Goal: Task Accomplishment & Management: Manage account settings

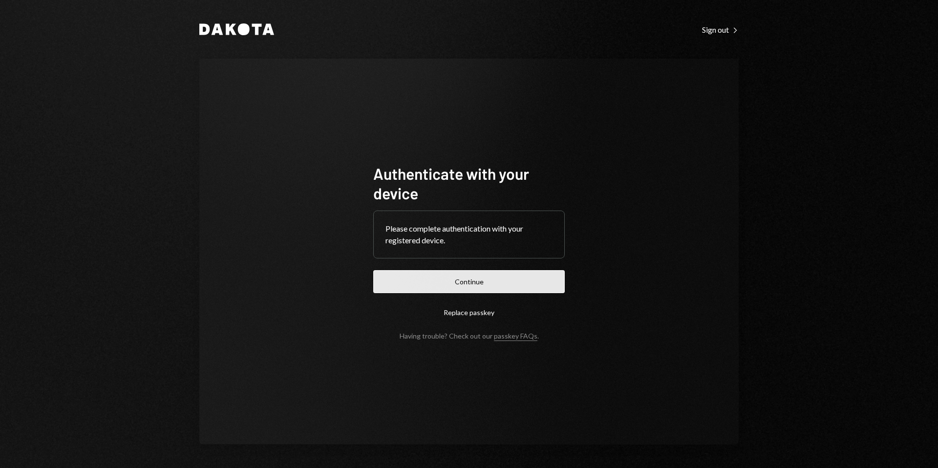
click at [464, 280] on button "Continue" at bounding box center [469, 281] width 192 height 23
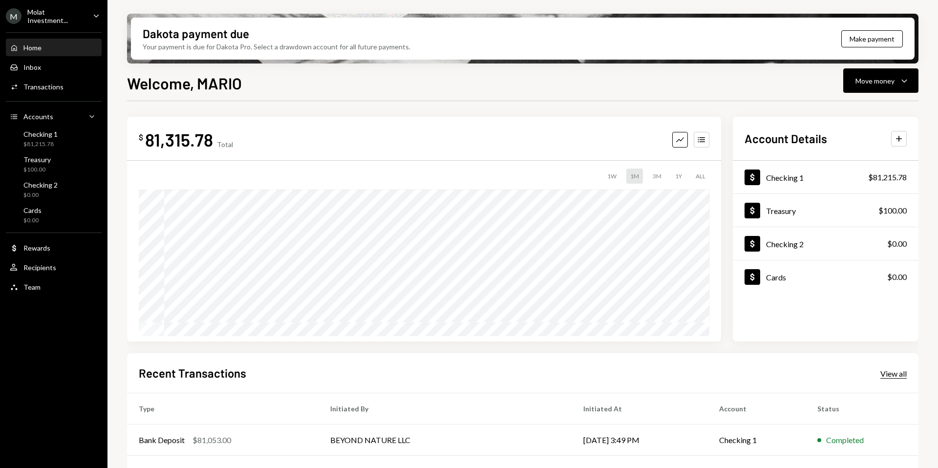
click at [898, 375] on div "View all" at bounding box center [894, 374] width 26 height 10
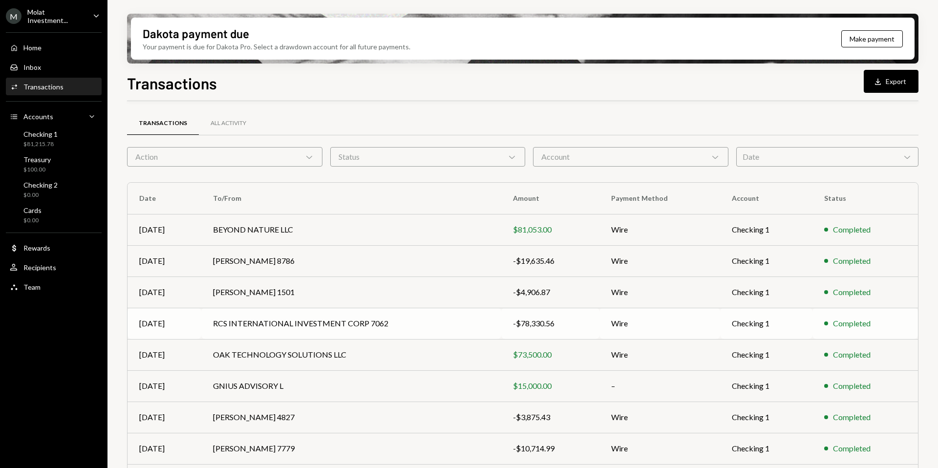
scroll to position [29, 0]
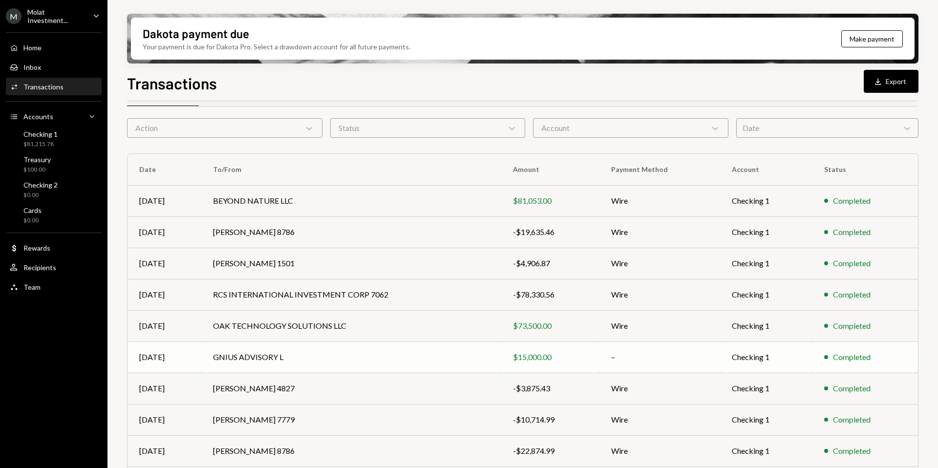
click at [558, 356] on div "$15,000.00" at bounding box center [550, 357] width 75 height 12
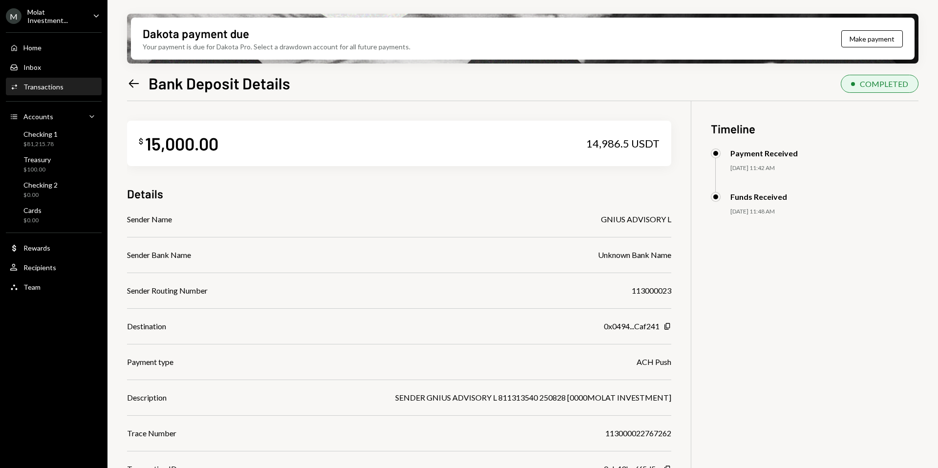
click at [130, 82] on icon at bounding box center [134, 83] width 10 height 8
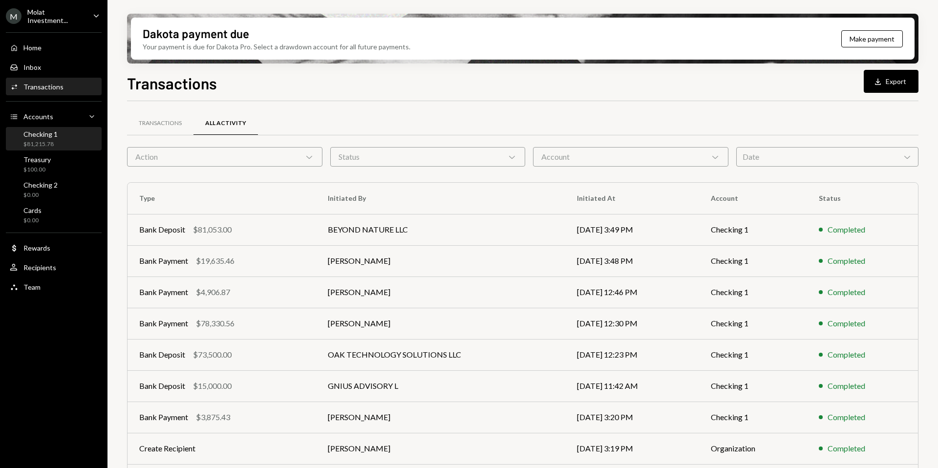
click at [51, 146] on div "$81,215.78" at bounding box center [40, 144] width 34 height 8
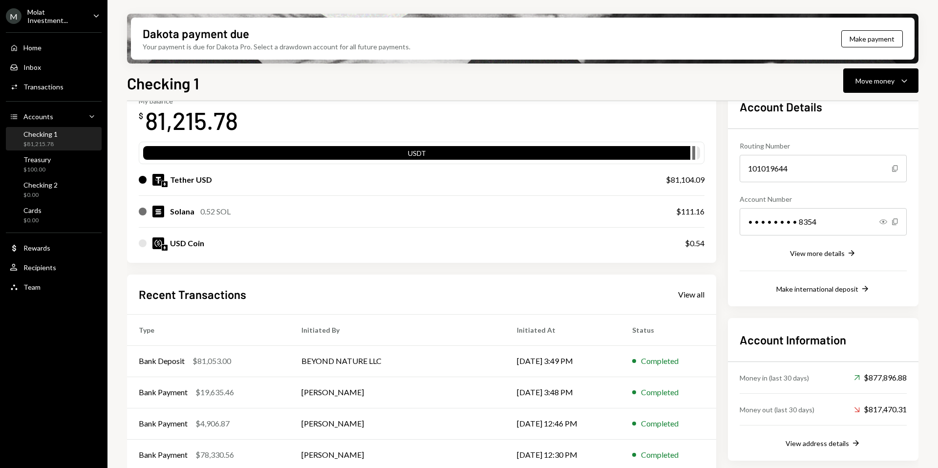
scroll to position [104, 0]
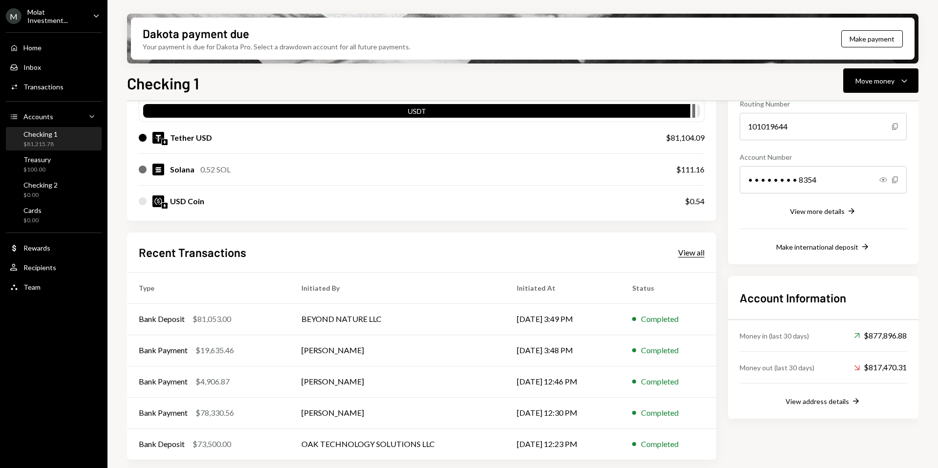
click at [693, 255] on div "View all" at bounding box center [691, 253] width 26 height 10
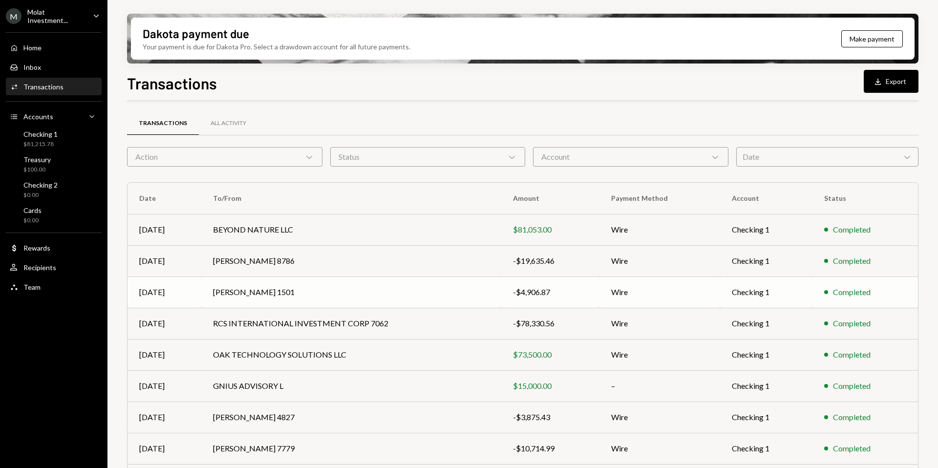
scroll to position [88, 0]
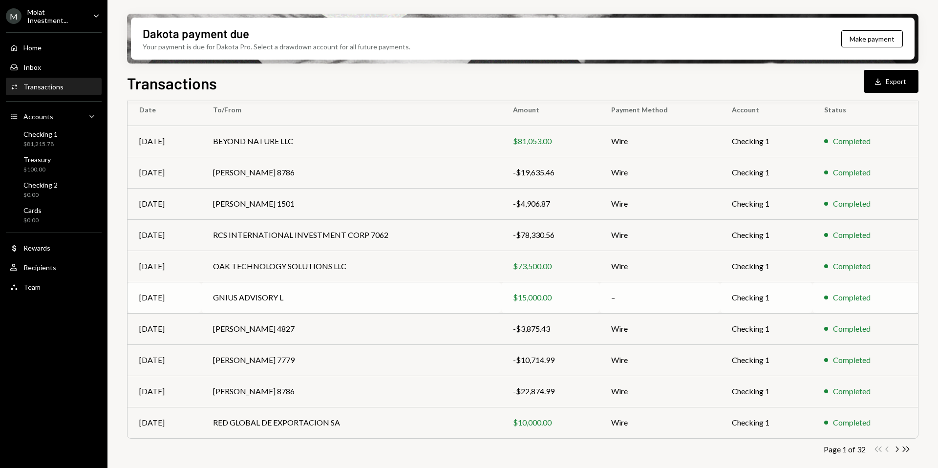
click at [597, 302] on td "$15,000.00" at bounding box center [550, 297] width 98 height 31
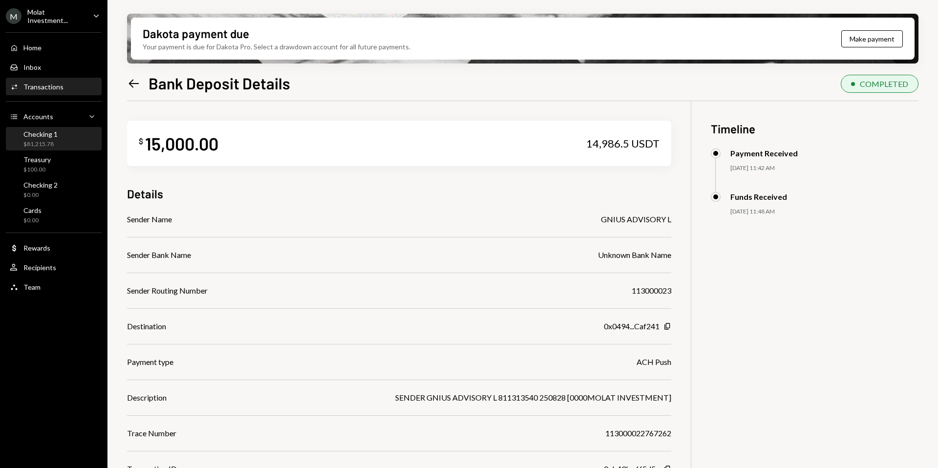
click at [57, 134] on div "Checking 1 $81,215.78" at bounding box center [54, 139] width 88 height 19
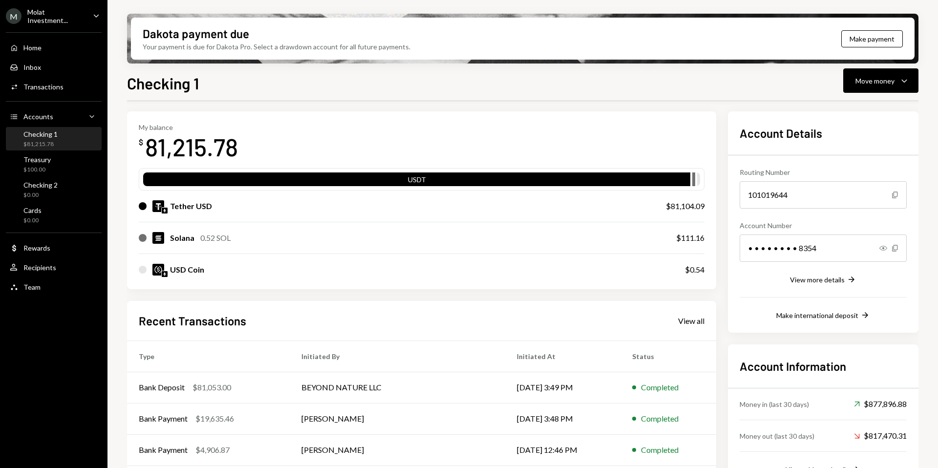
scroll to position [38, 0]
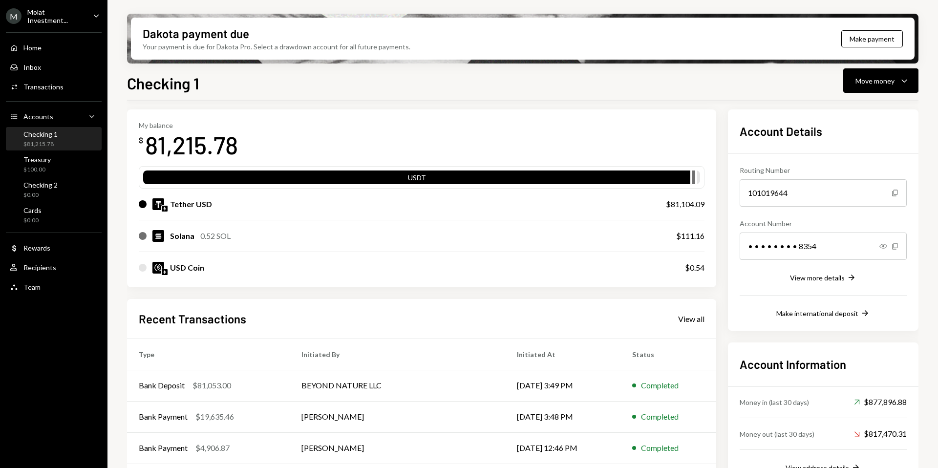
scroll to position [104, 0]
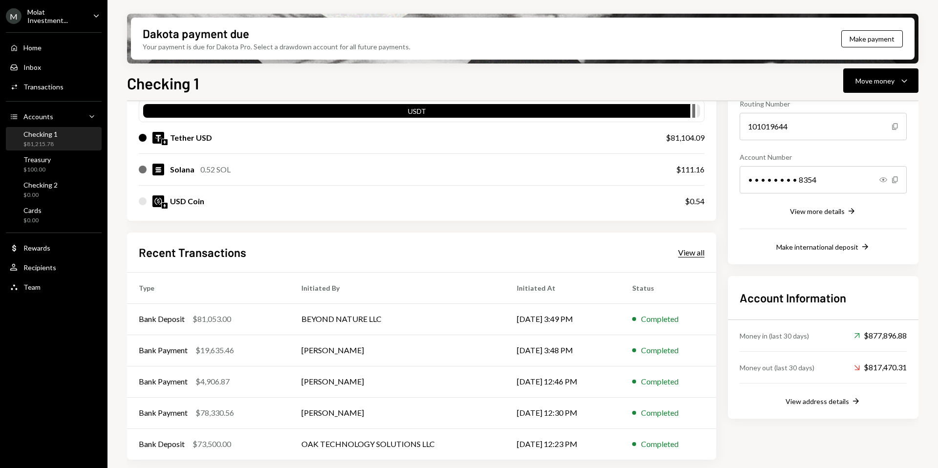
click at [690, 250] on div "View all" at bounding box center [691, 253] width 26 height 10
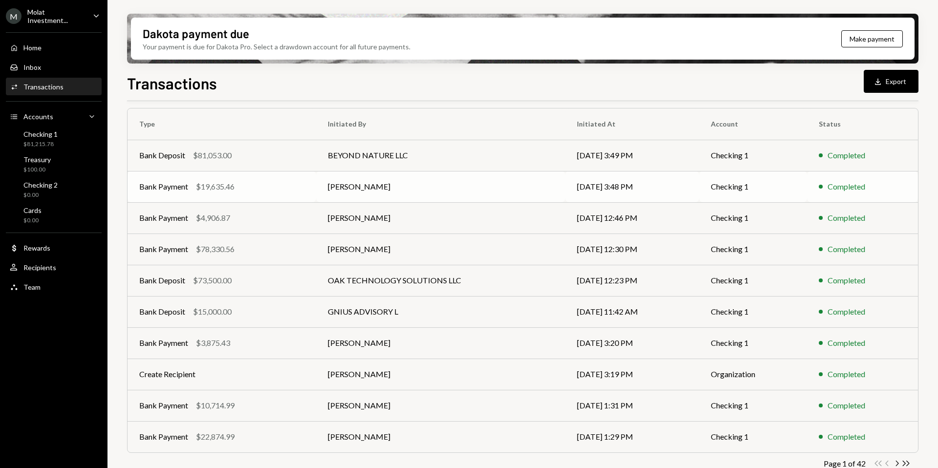
scroll to position [88, 0]
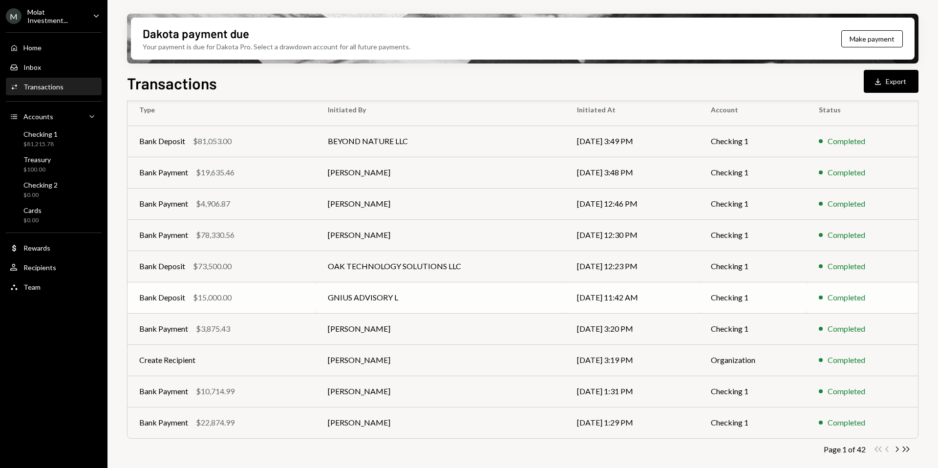
click at [354, 304] on td "GNIUS ADVISORY L" at bounding box center [440, 297] width 249 height 31
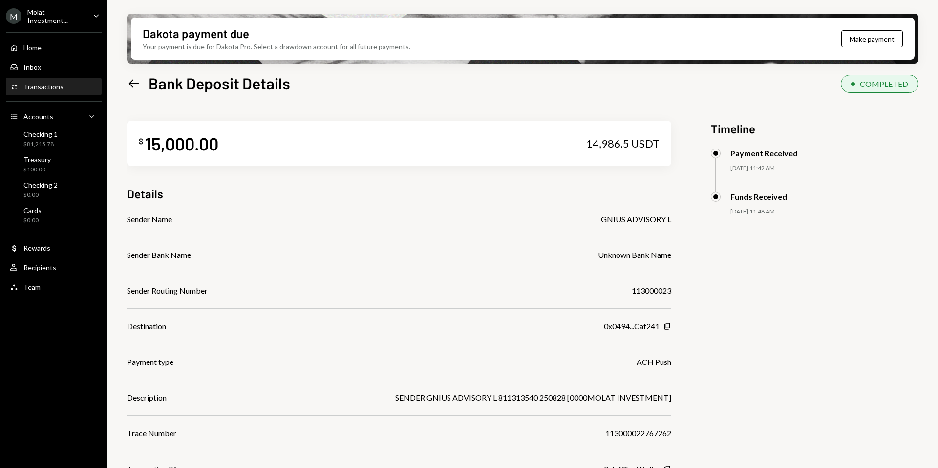
click at [136, 85] on icon "Left Arrow" at bounding box center [134, 84] width 14 height 14
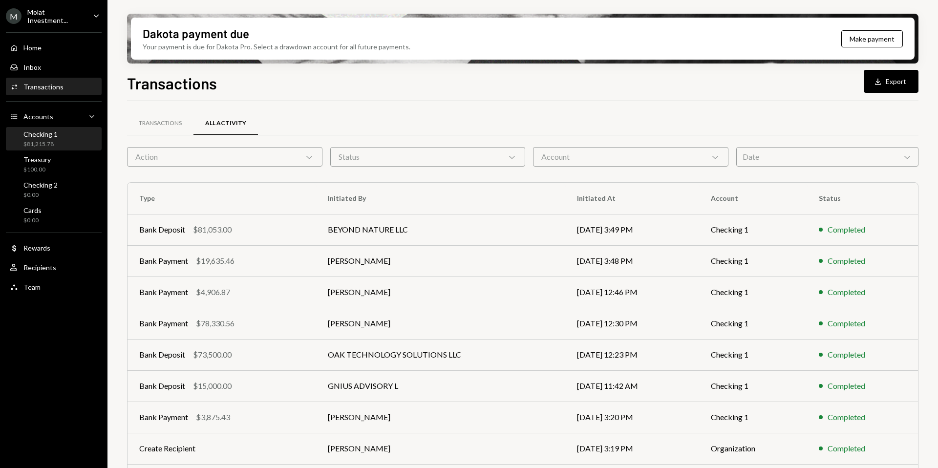
click at [60, 138] on div "Checking 1 $81,215.78" at bounding box center [54, 139] width 88 height 19
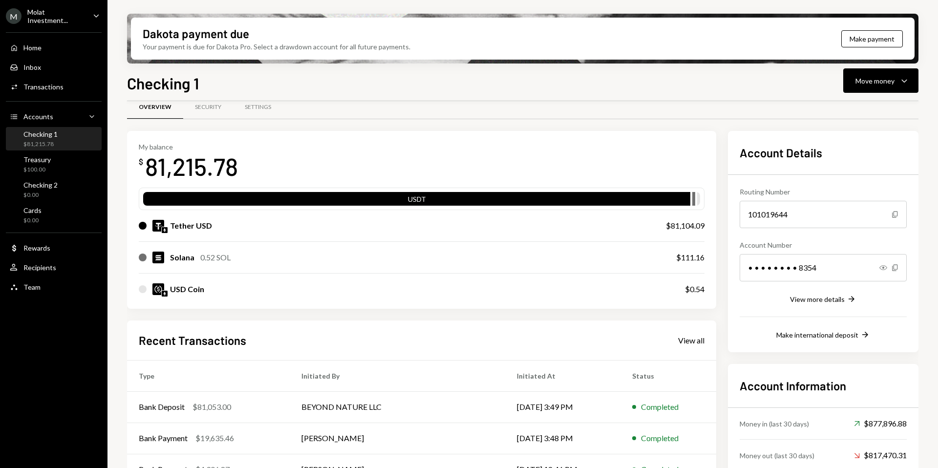
scroll to position [104, 0]
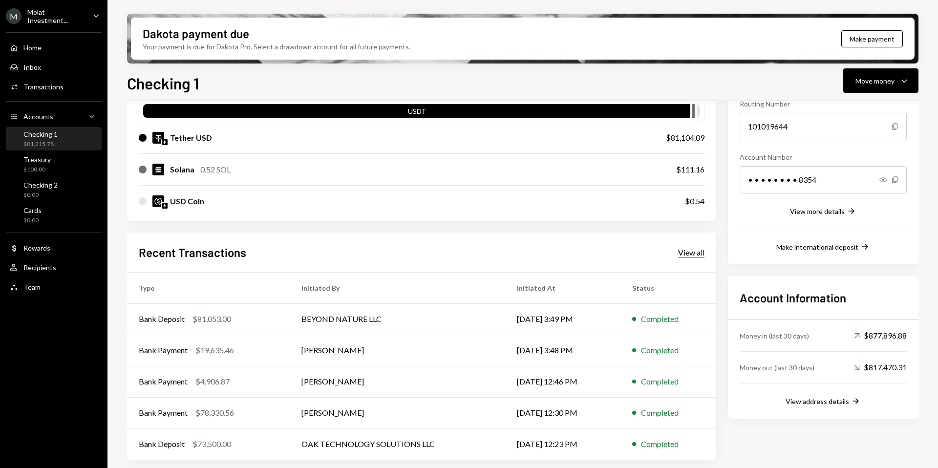
click at [696, 253] on div "View all" at bounding box center [691, 253] width 26 height 10
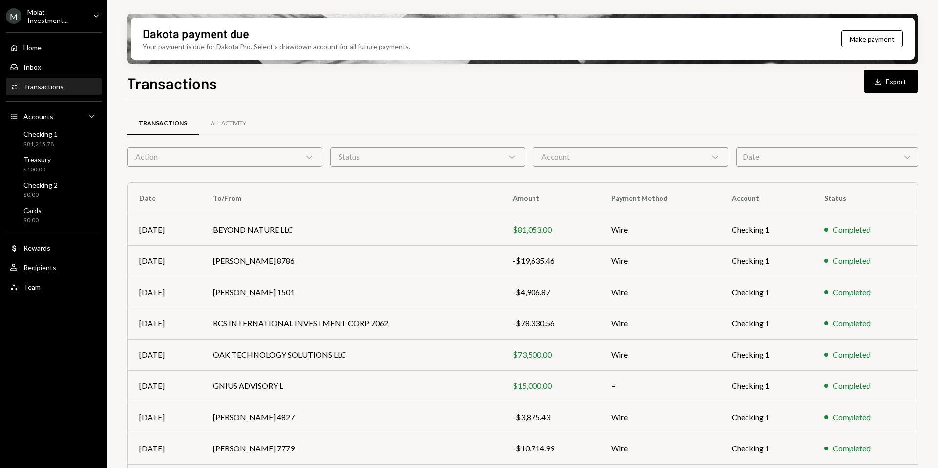
click at [40, 16] on div "Molat Investment..." at bounding box center [56, 16] width 58 height 17
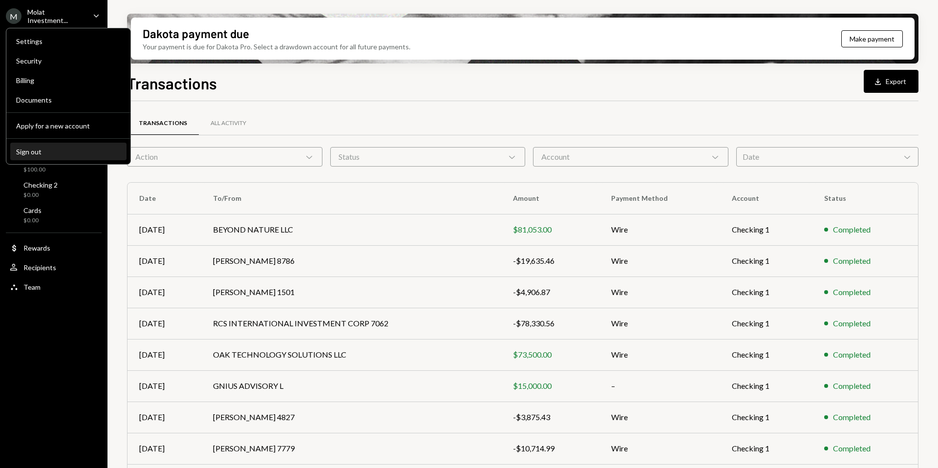
click at [45, 151] on div "Sign out" at bounding box center [68, 152] width 105 height 8
